Goal: Task Accomplishment & Management: Manage account settings

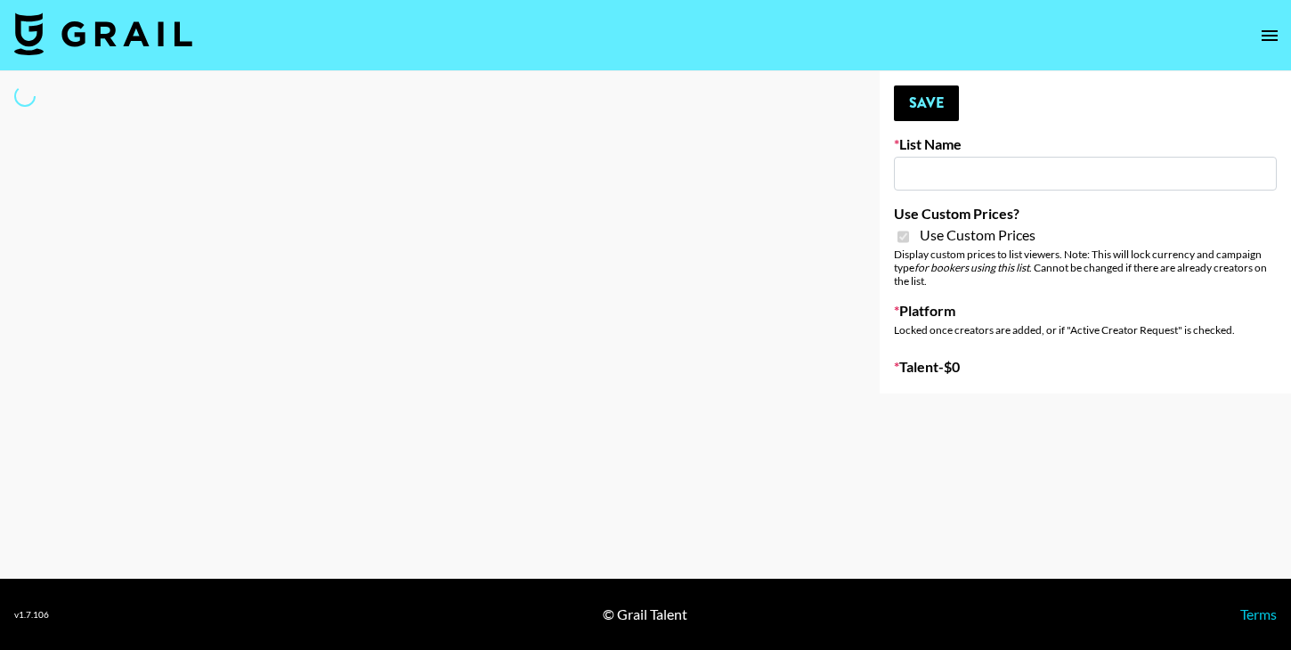
type input "Twodots ([DATE])"
checkbox input "true"
select select "Brand"
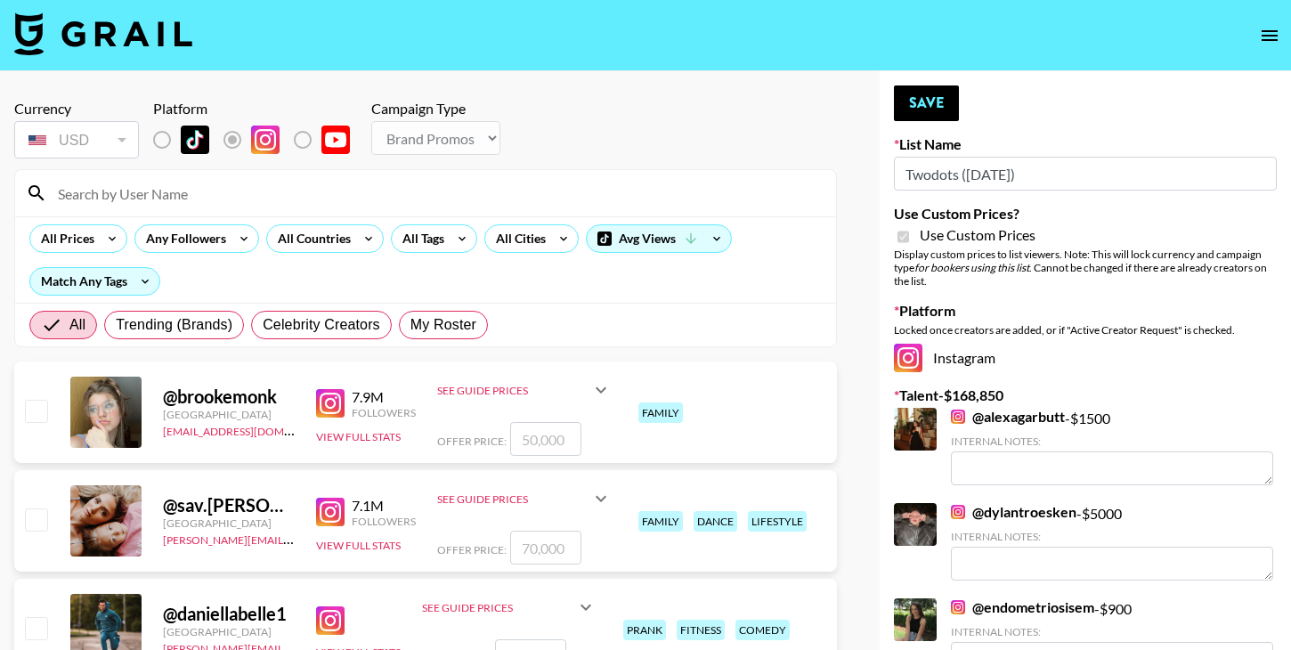
click at [965, 181] on input "Twodots ([DATE])" at bounding box center [1085, 174] width 383 height 34
click at [1054, 183] on input "Twodots ([DATE])" at bounding box center [1085, 174] width 383 height 34
click at [235, 204] on input at bounding box center [436, 193] width 778 height 29
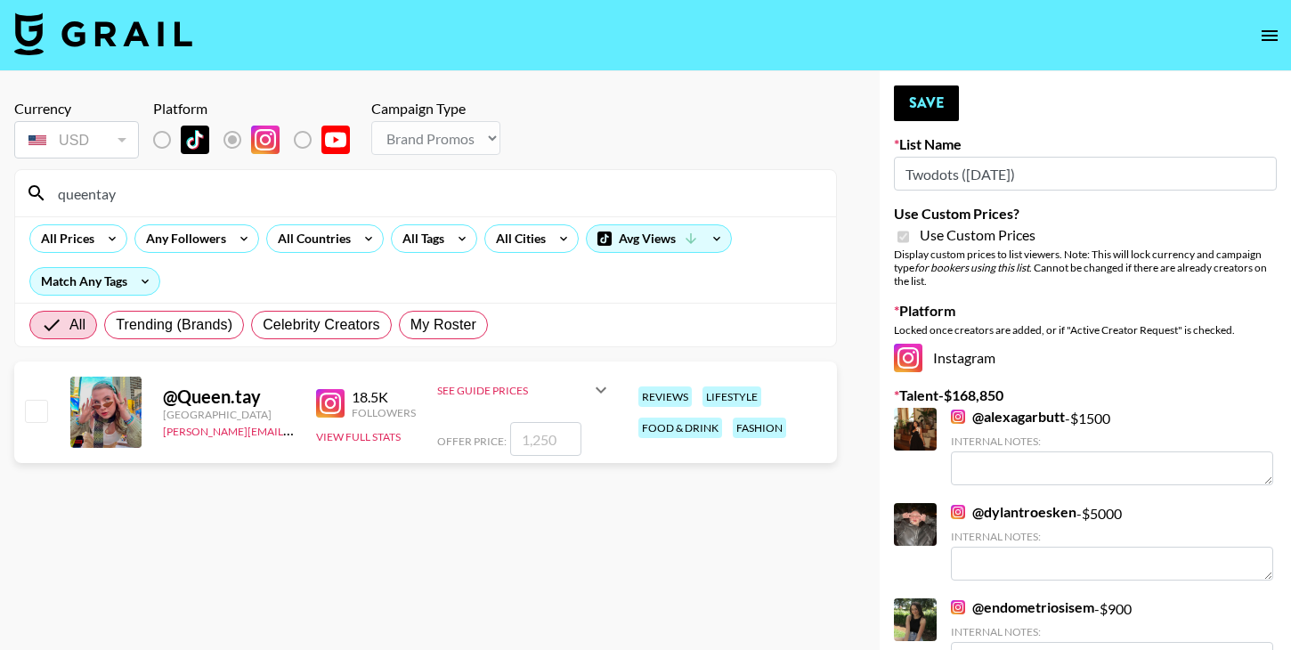
type input "queentay"
click at [36, 415] on input "checkbox" at bounding box center [35, 410] width 21 height 21
checkbox input "true"
type input "1250"
click at [351, 432] on button "View Full Stats" at bounding box center [358, 436] width 85 height 13
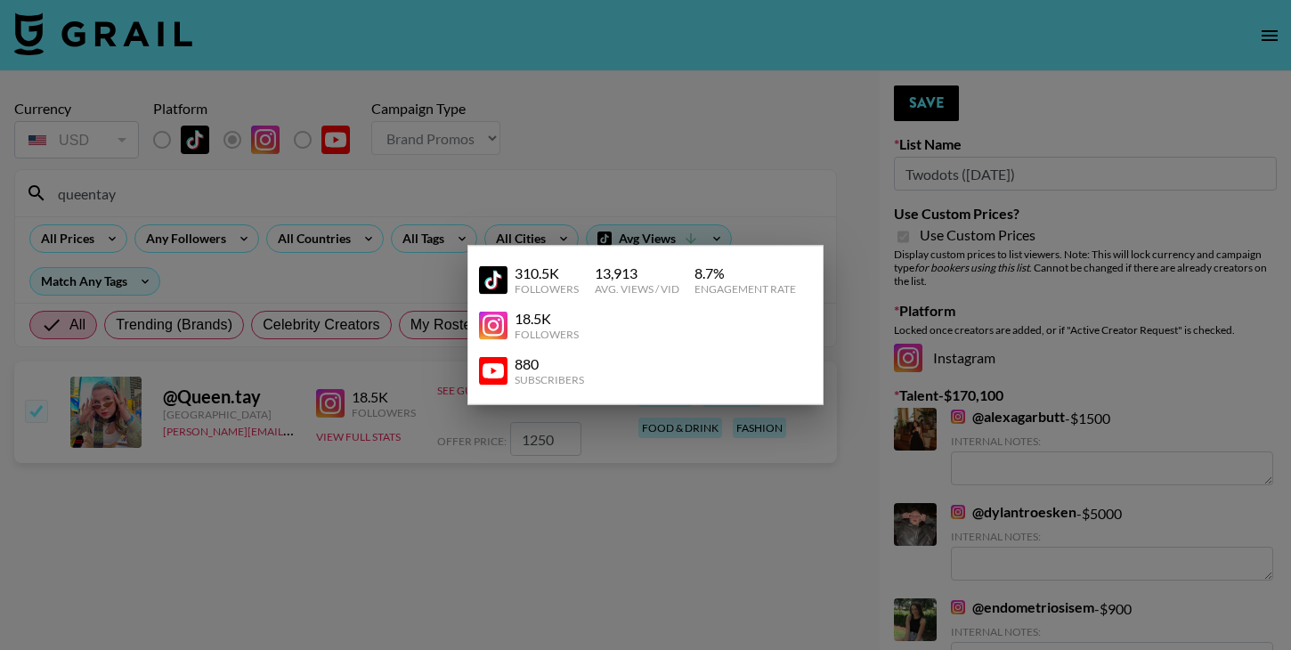
click at [391, 505] on div at bounding box center [645, 325] width 1291 height 650
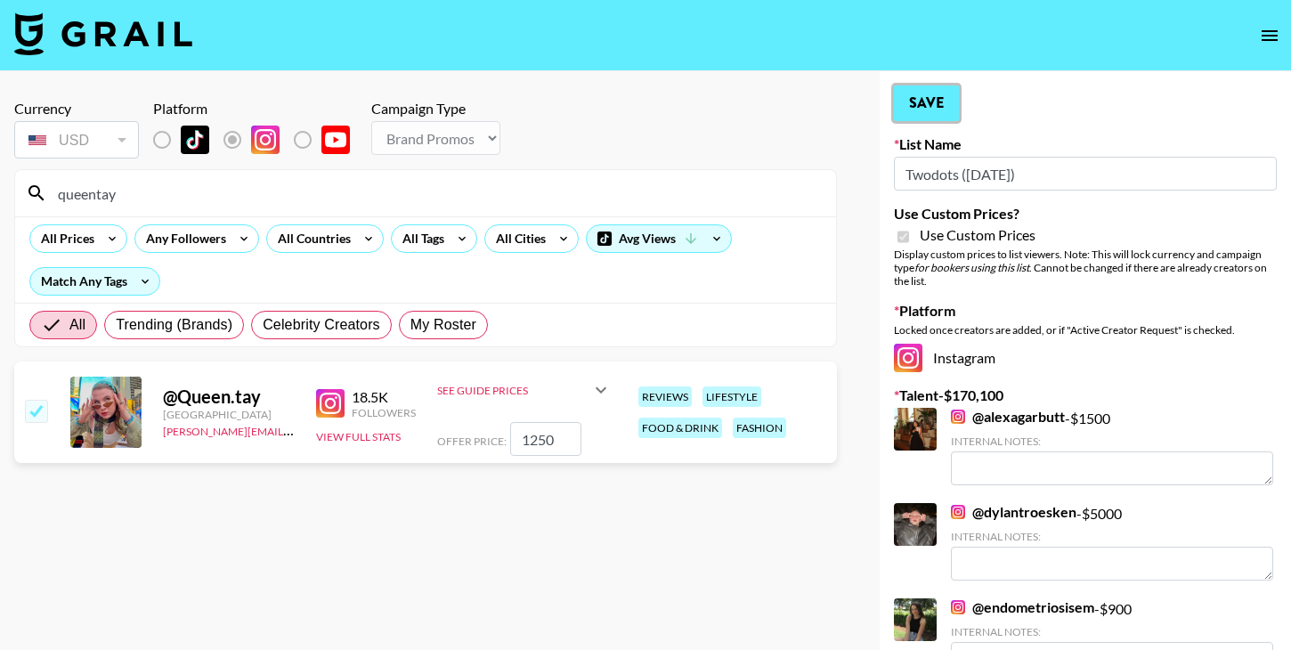
click at [931, 99] on button "Save" at bounding box center [926, 104] width 65 height 36
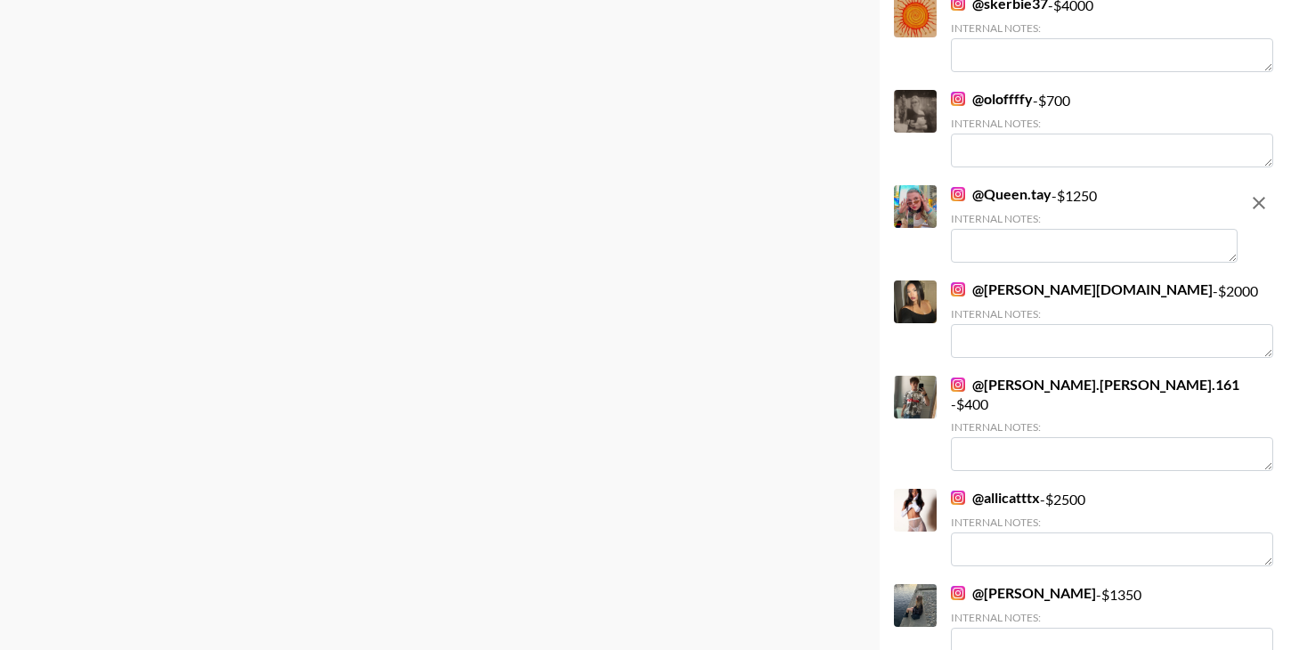
scroll to position [1901, 0]
